Goal: Information Seeking & Learning: Learn about a topic

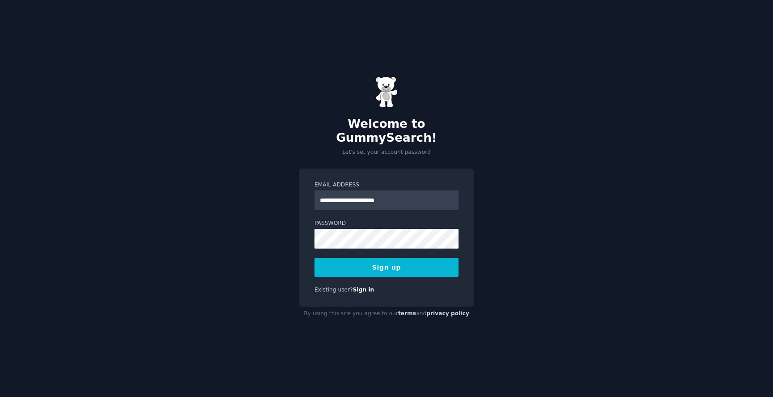
click at [395, 258] on button "Sign up" at bounding box center [386, 267] width 144 height 19
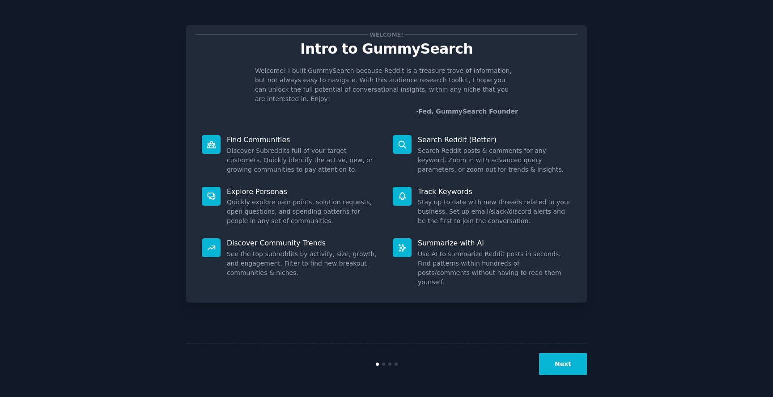
click at [742, 253] on div "Welcome! Intro to GummySearch Welcome! I built GummySearch because Reddit is a …" at bounding box center [386, 199] width 747 height 372
click at [572, 363] on button "Next" at bounding box center [563, 364] width 48 height 22
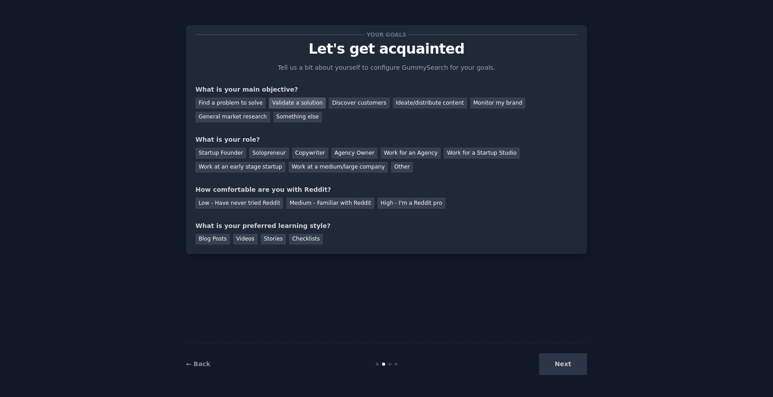
click at [300, 103] on div "Validate a solution" at bounding box center [297, 102] width 57 height 11
click at [364, 104] on div "Discover customers" at bounding box center [359, 102] width 60 height 11
click at [301, 98] on div "Validate a solution" at bounding box center [297, 102] width 57 height 11
click at [228, 152] on div "Startup Founder" at bounding box center [220, 153] width 51 height 11
click at [247, 205] on div "Low - Have never tried Reddit" at bounding box center [239, 203] width 88 height 11
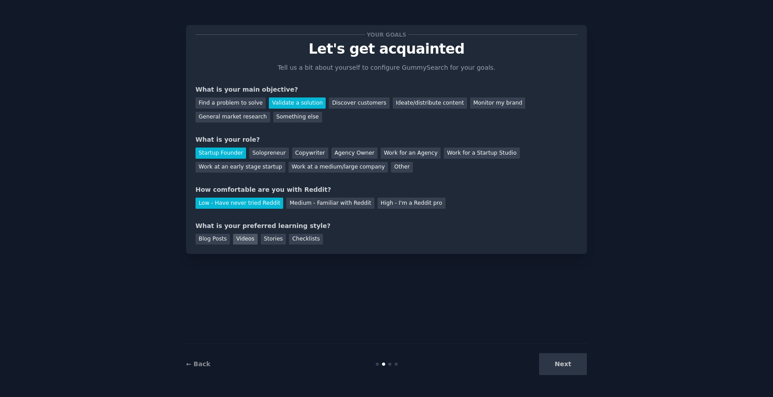
click at [244, 238] on div "Videos" at bounding box center [245, 239] width 25 height 11
click at [570, 358] on button "Next" at bounding box center [563, 364] width 48 height 22
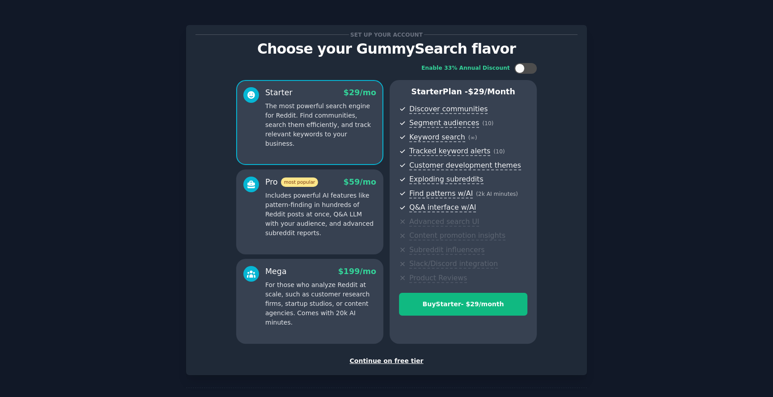
click at [394, 357] on div "Continue on free tier" at bounding box center [386, 360] width 382 height 9
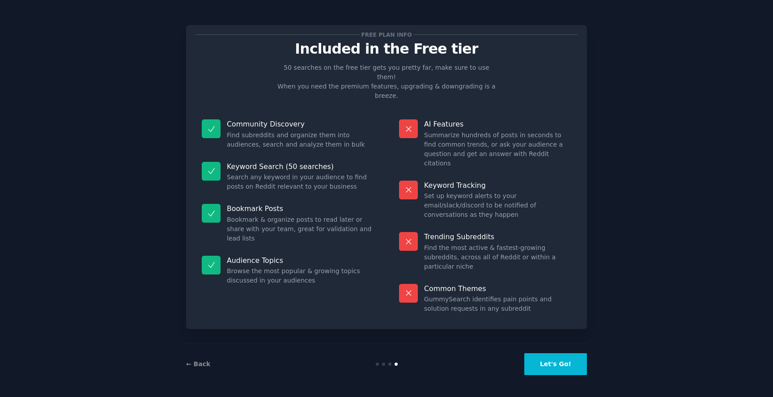
click at [556, 363] on button "Let's Go!" at bounding box center [555, 364] width 63 height 22
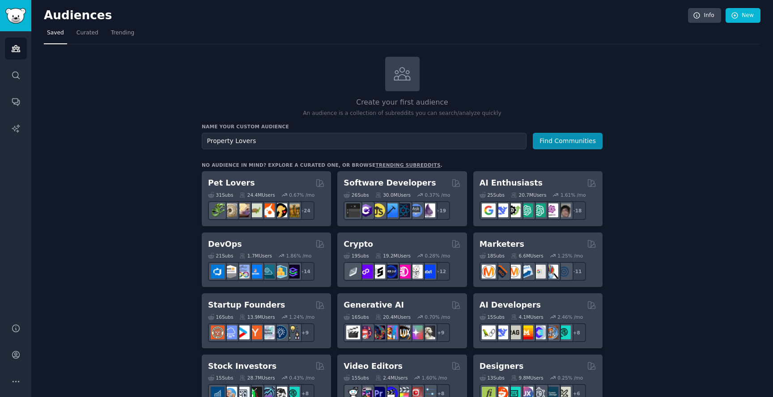
type input "Property Lovers"
click at [532, 133] on button "Find Communities" at bounding box center [567, 141] width 70 height 17
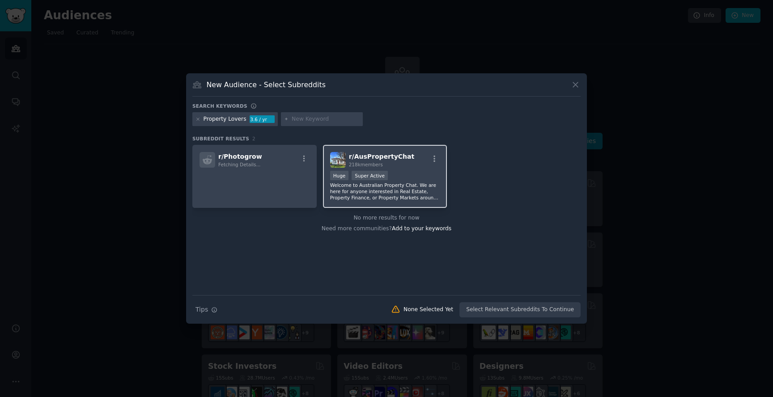
click at [392, 195] on p "Welcome to Australian Property Chat. We are here for anyone interested in Real …" at bounding box center [385, 191] width 110 height 19
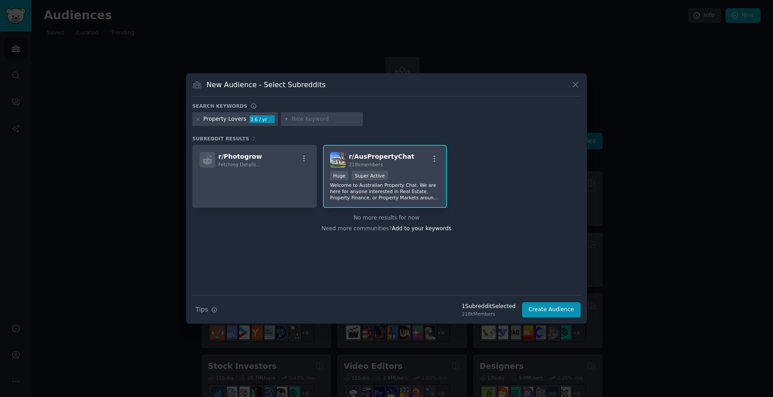
click at [297, 115] on input "text" at bounding box center [325, 119] width 68 height 8
type input "property"
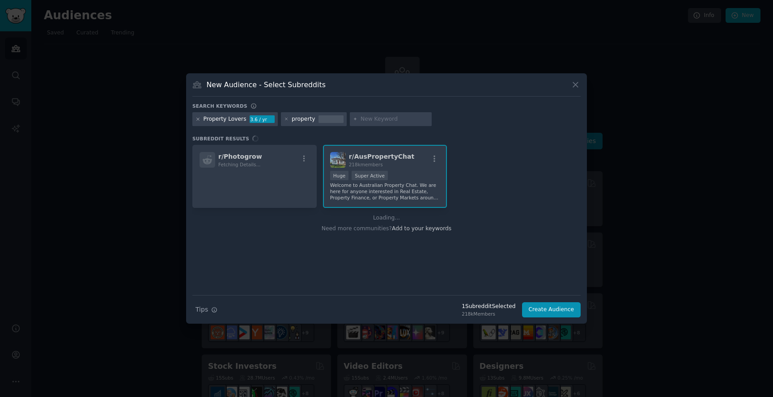
click at [197, 120] on icon at bounding box center [197, 119] width 5 height 5
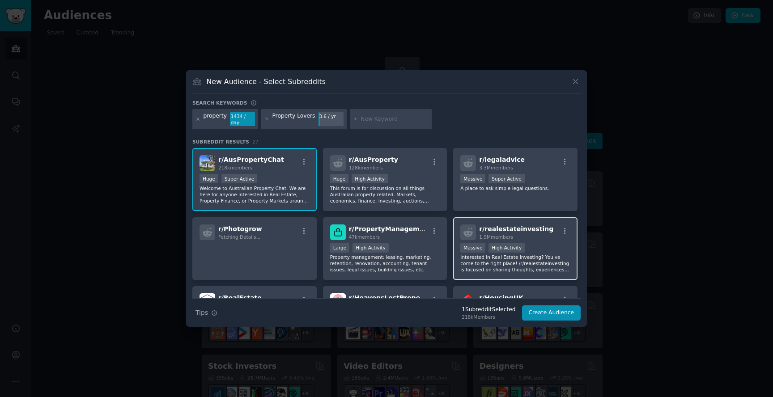
click at [523, 266] on p "Interested in Real Estate Investing? You've come to the right place! /r/realest…" at bounding box center [515, 263] width 110 height 19
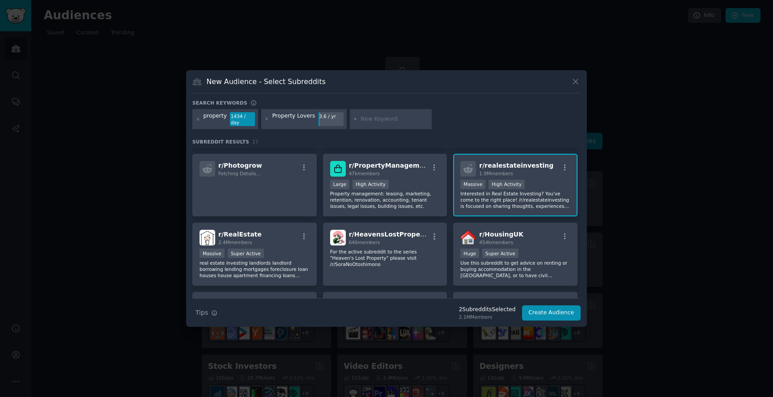
scroll to position [66, 0]
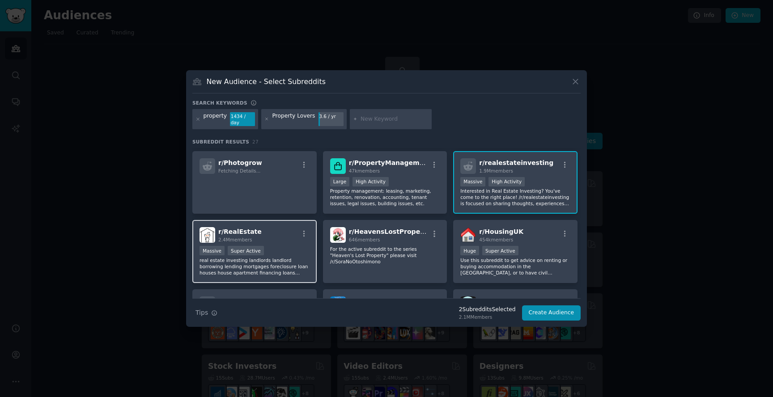
click at [296, 261] on p "real estate investing landlords landlord borrowing lending mortgages foreclosur…" at bounding box center [254, 266] width 110 height 19
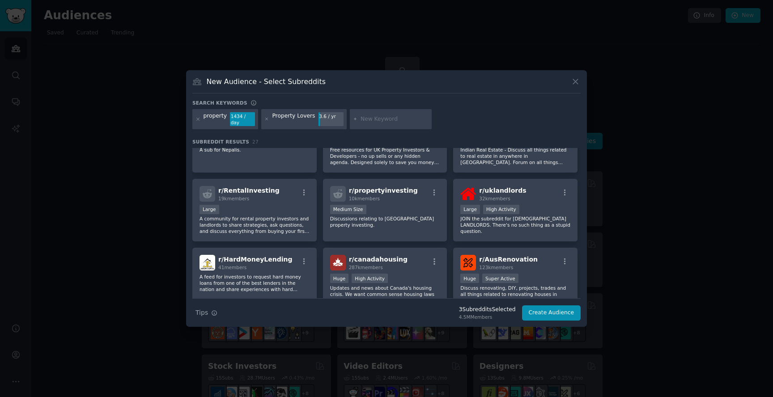
scroll to position [324, 0]
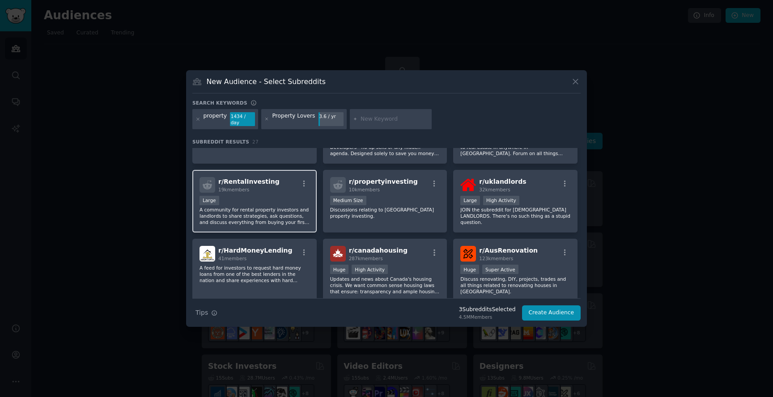
click at [279, 216] on p "A community for rental property investors and landlords to share strategies, as…" at bounding box center [254, 216] width 110 height 19
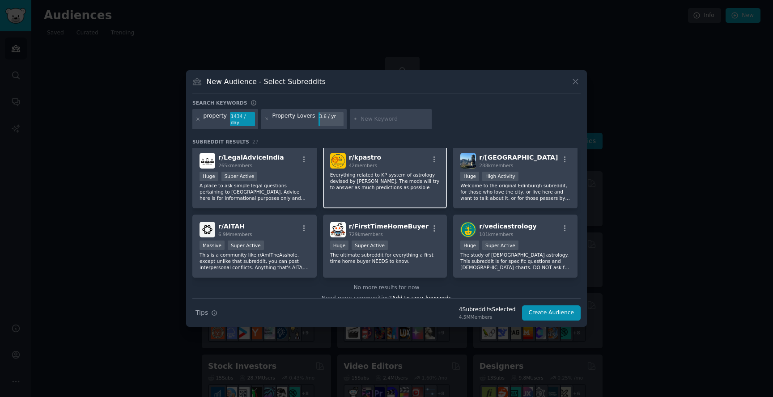
scroll to position [496, 0]
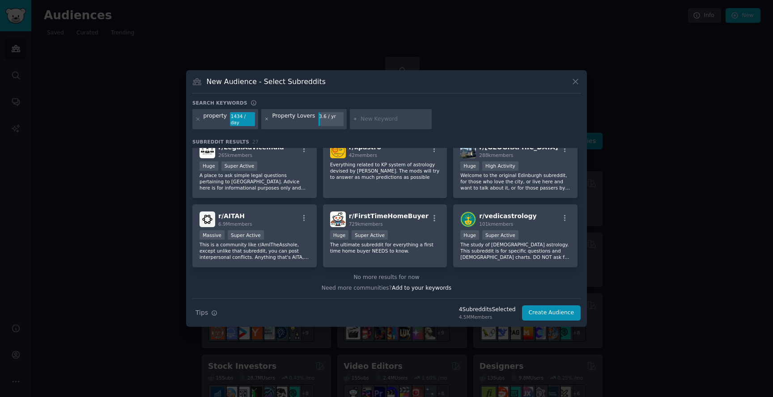
click at [265, 118] on icon at bounding box center [266, 119] width 5 height 5
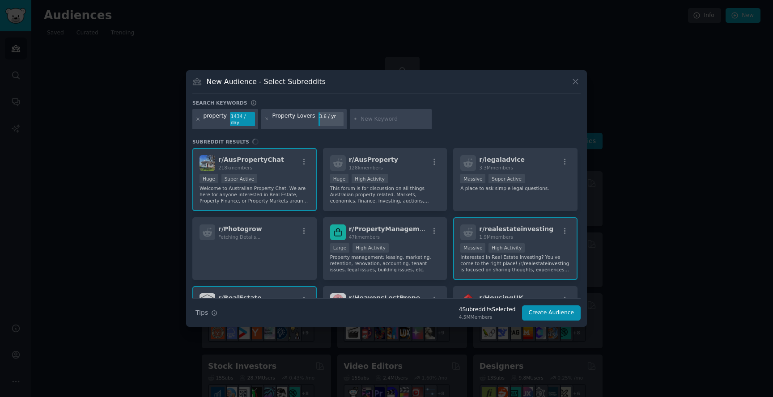
click at [367, 121] on input "text" at bounding box center [394, 119] width 68 height 8
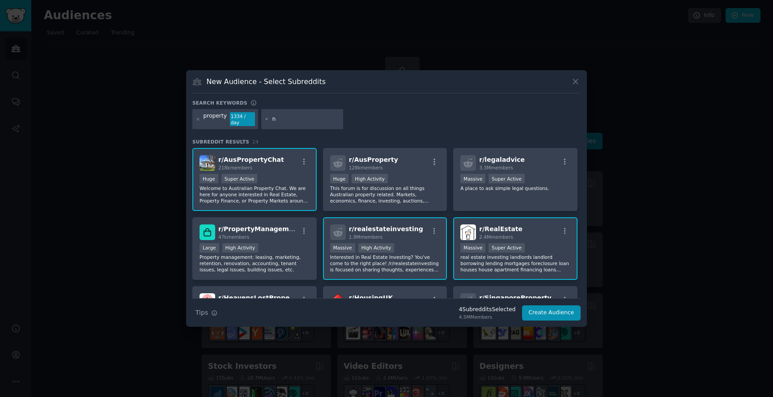
type input "nz"
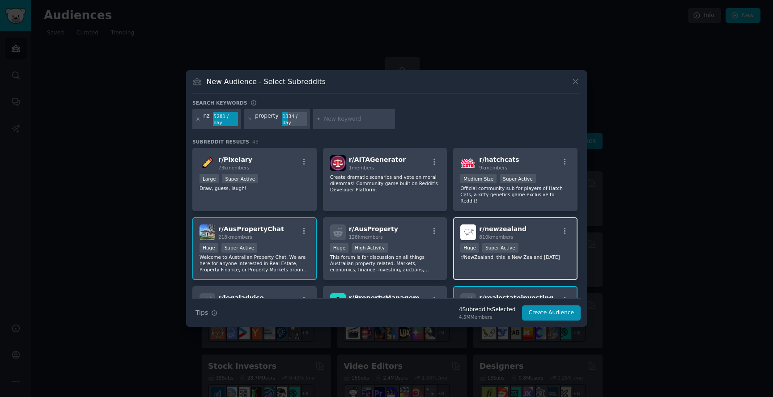
click at [505, 260] on div "r/ newzealand 810k members 100,000 - 1,000,000 members Huge Super Active r/NewZ…" at bounding box center [515, 248] width 124 height 63
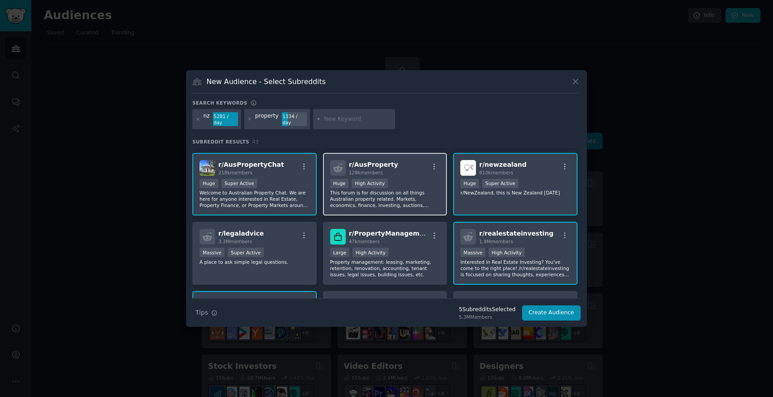
scroll to position [66, 0]
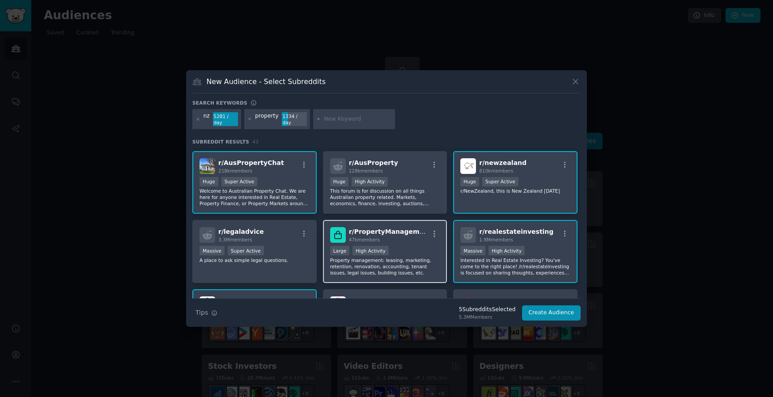
click at [409, 266] on p "Property management: leasing, marketing, retention, renovation, accounting, ten…" at bounding box center [385, 266] width 110 height 19
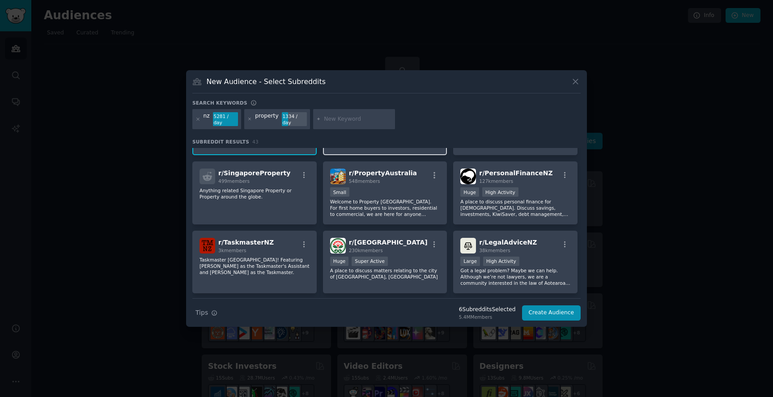
scroll to position [262, 0]
click at [531, 201] on p "A place to discuss personal finance for New Zealanders. Discuss savings, invest…" at bounding box center [515, 208] width 110 height 19
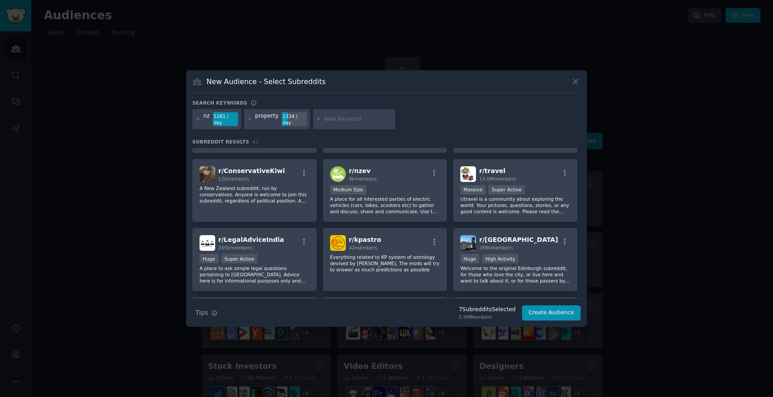
scroll to position [846, 0]
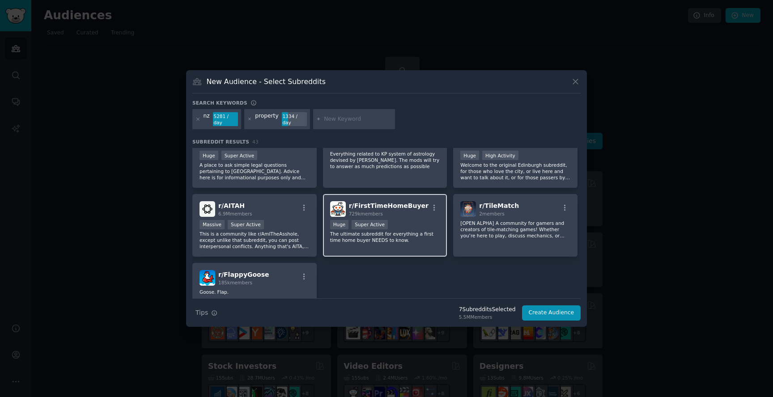
click at [422, 220] on div "Huge Super Active" at bounding box center [385, 225] width 110 height 11
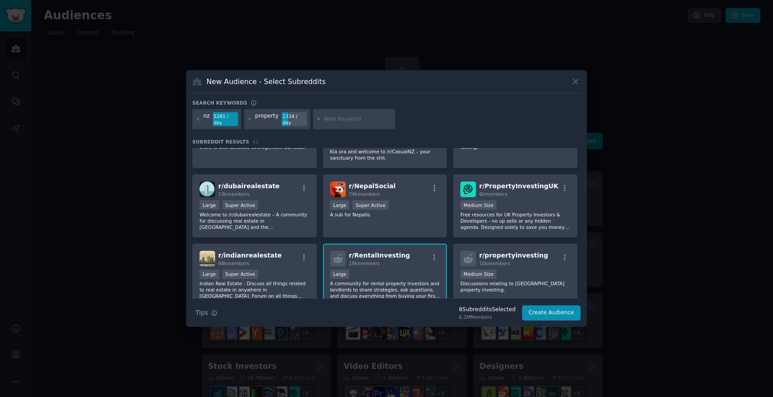
scroll to position [518, 0]
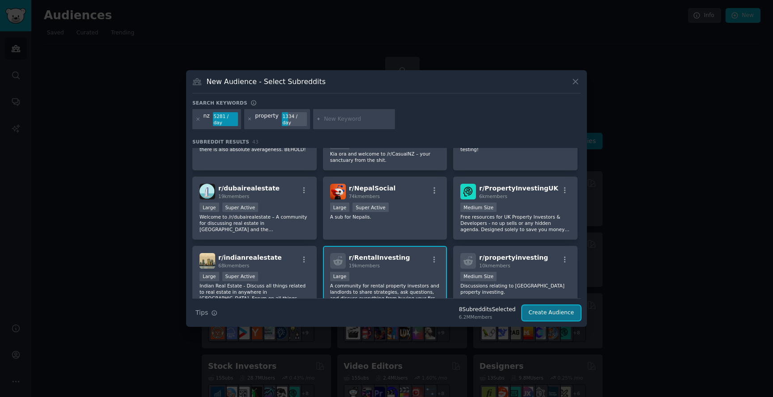
click at [563, 312] on button "Create Audience" at bounding box center [551, 312] width 59 height 15
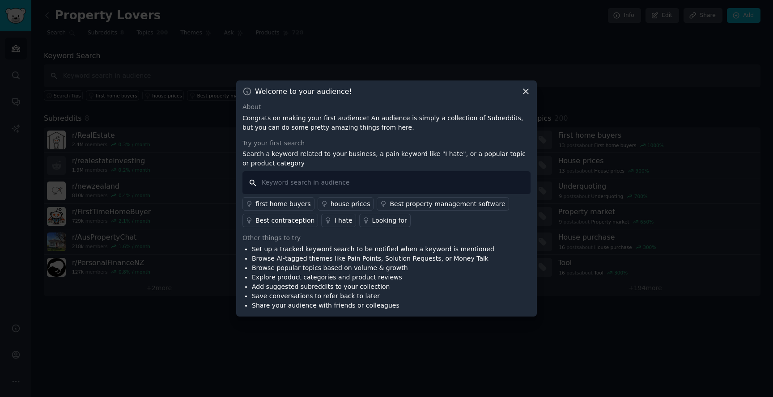
click at [309, 186] on input "text" at bounding box center [386, 182] width 288 height 23
type input "fractional"
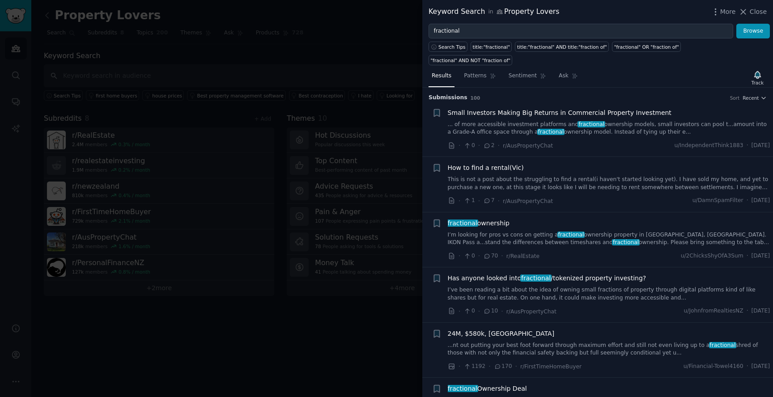
click at [603, 231] on link "I’m looking for pros vs cons on getting a fractional ownership property in Aspe…" at bounding box center [609, 239] width 322 height 16
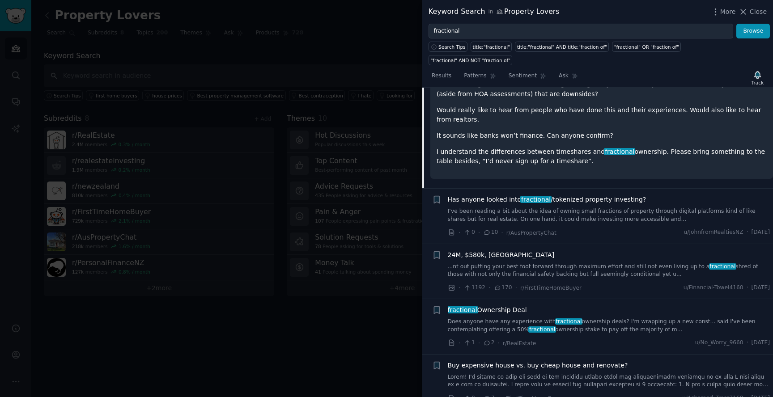
scroll to position [281, 0]
click at [564, 209] on link "I’ve been reading a bit about the idea of owning small fractions of property th…" at bounding box center [609, 217] width 322 height 16
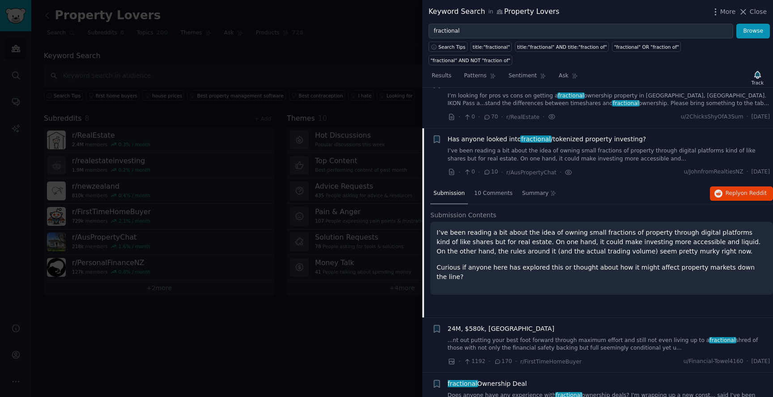
scroll to position [138, 0]
click at [496, 190] on span "10 Comments" at bounding box center [493, 194] width 38 height 8
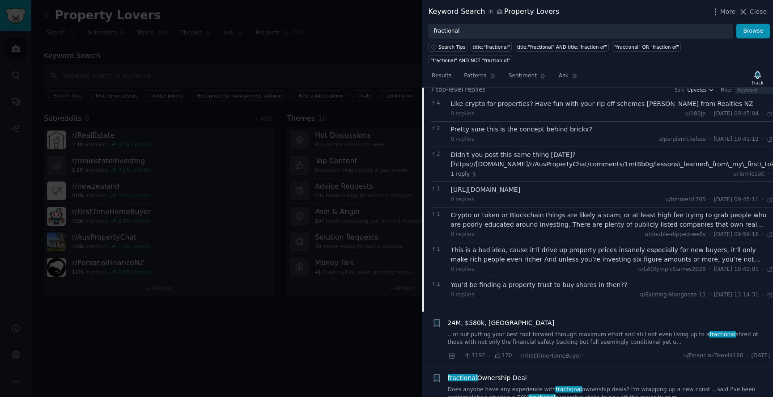
scroll to position [264, 0]
click at [544, 281] on div "You’d be finding a property trust to buy shares in then??" at bounding box center [612, 285] width 322 height 9
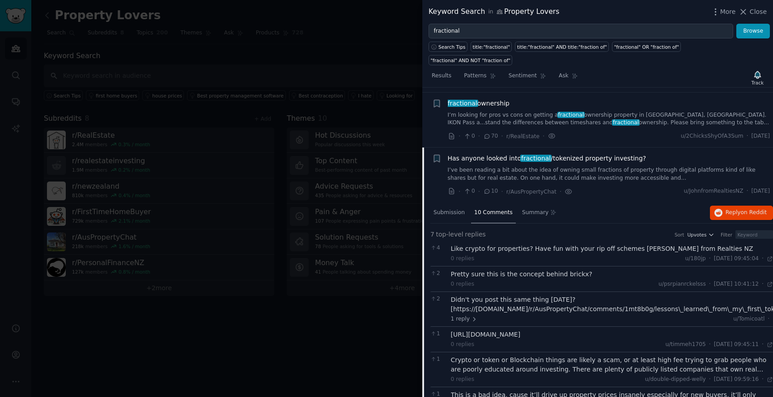
scroll to position [119, 0]
click at [527, 156] on span "fractional" at bounding box center [535, 159] width 31 height 7
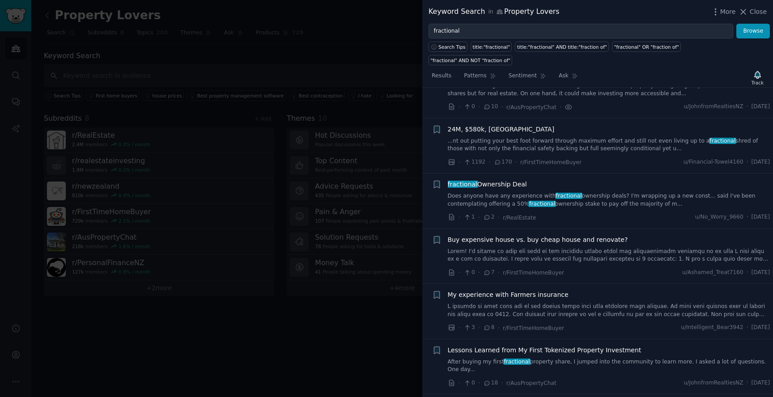
scroll to position [205, 0]
click at [583, 357] on link "After buying my first fractional property share, I jumped into the community to…" at bounding box center [609, 365] width 322 height 16
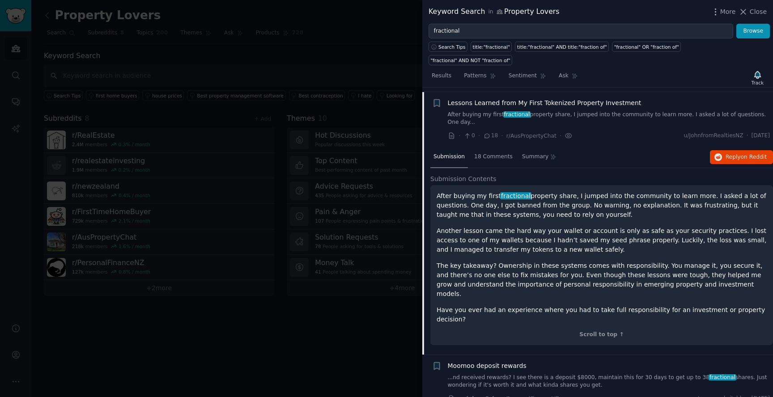
scroll to position [456, 0]
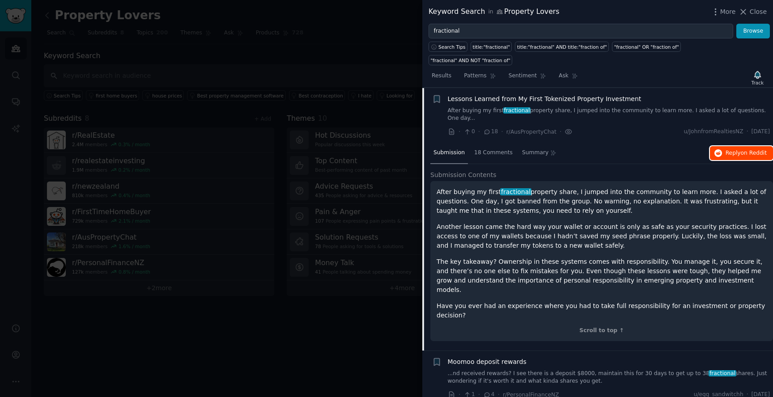
click at [734, 146] on button "Reply on Reddit" at bounding box center [740, 153] width 63 height 14
